Goal: Go to known website: Go to known website

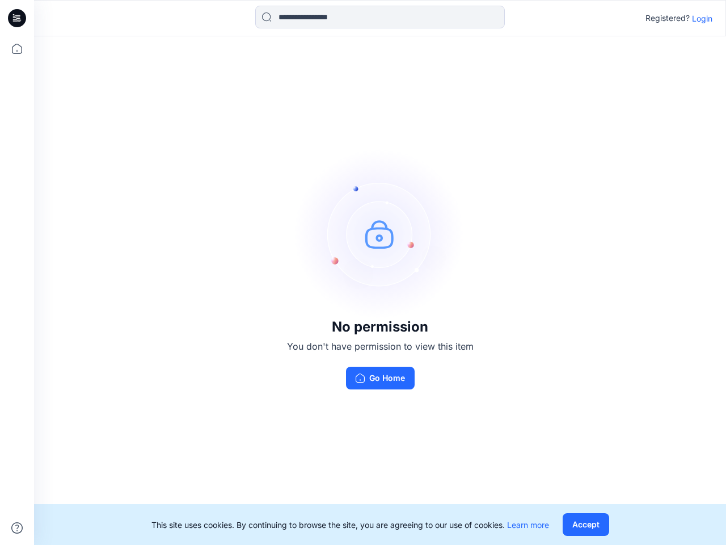
click at [363, 272] on img at bounding box center [380, 234] width 170 height 170
click at [18, 18] on icon at bounding box center [18, 18] width 5 height 1
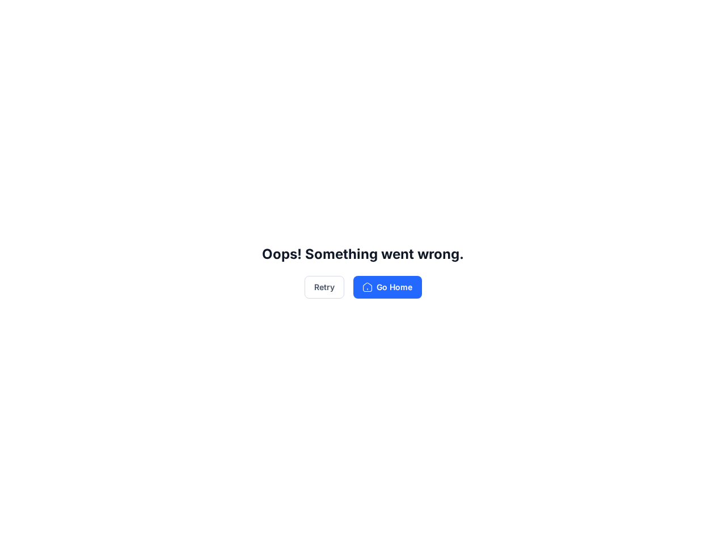
click at [17, 49] on div "Oops! Something went wrong. Retry Go Home" at bounding box center [363, 272] width 726 height 545
click at [17, 528] on div "Oops! Something went wrong. Retry Go Home" at bounding box center [363, 272] width 726 height 545
click at [380, 17] on div "Oops! Something went wrong. Retry Go Home" at bounding box center [363, 272] width 726 height 545
click at [703, 18] on div "Oops! Something went wrong. Retry Go Home" at bounding box center [363, 272] width 726 height 545
click at [586, 524] on div "Oops! Something went wrong. Retry Go Home" at bounding box center [363, 272] width 726 height 545
